Goal: Check status

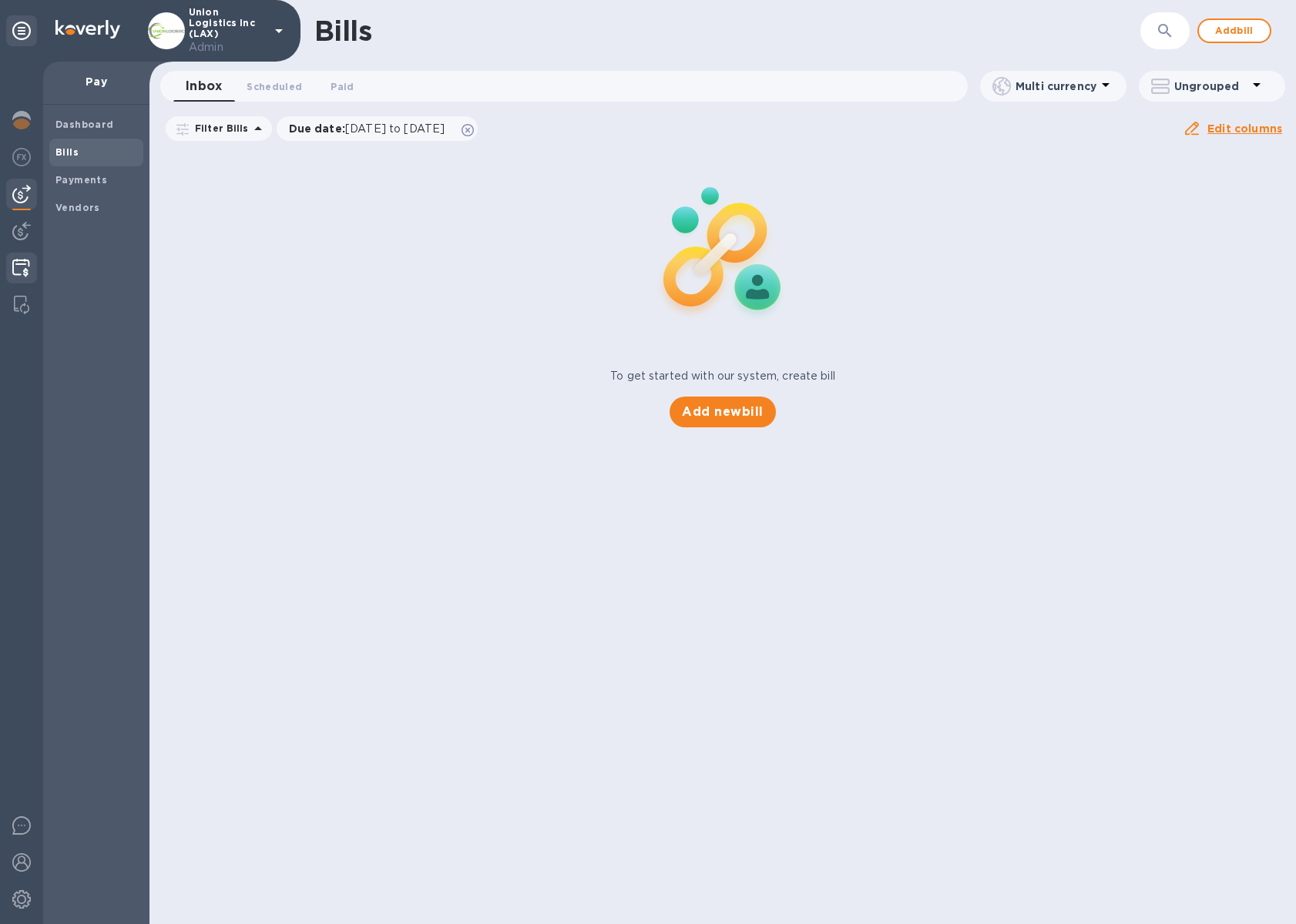
click at [27, 266] on img at bounding box center [21, 268] width 18 height 19
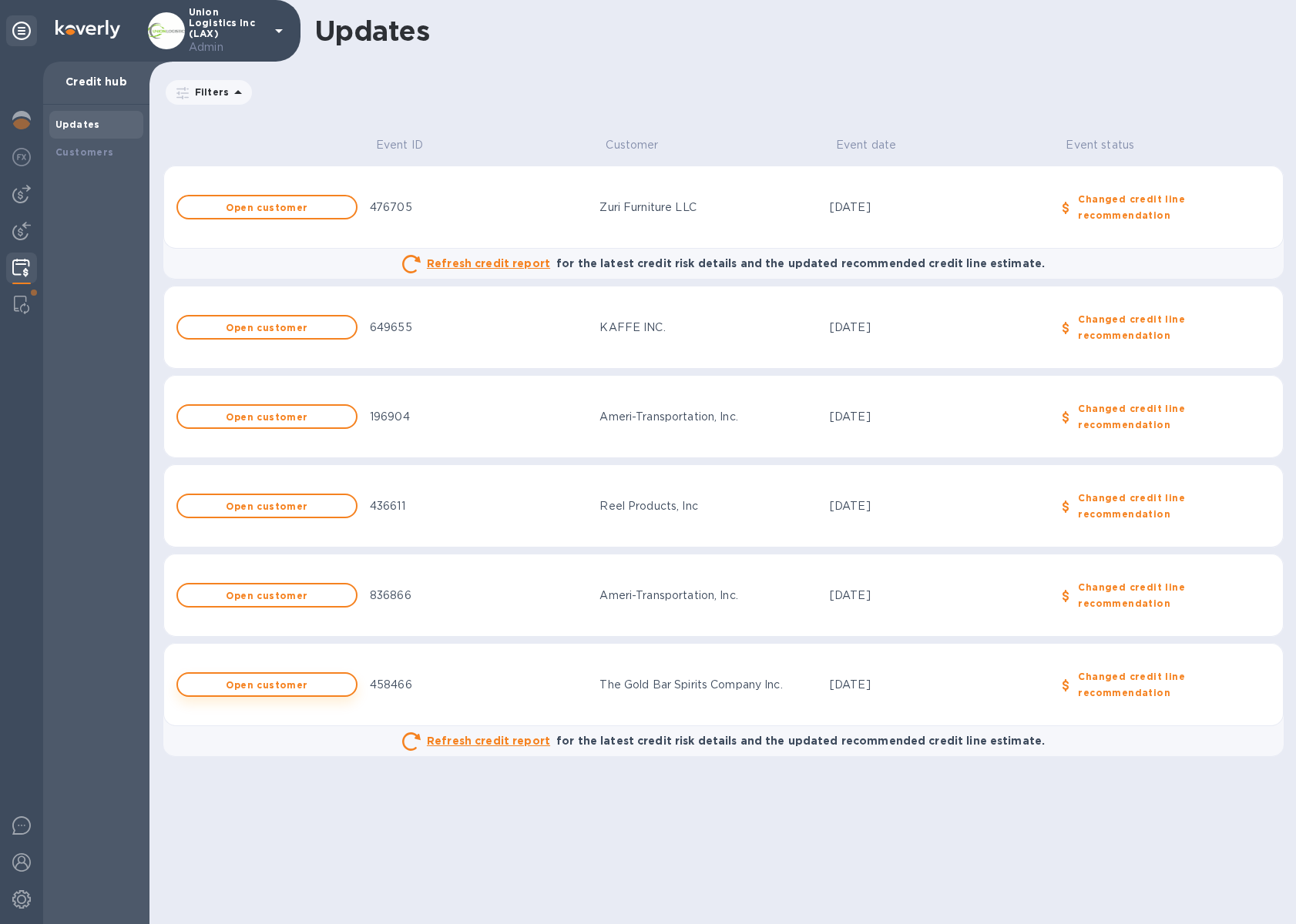
click at [297, 694] on button "Open customer" at bounding box center [267, 685] width 181 height 25
